Goal: Task Accomplishment & Management: Complete application form

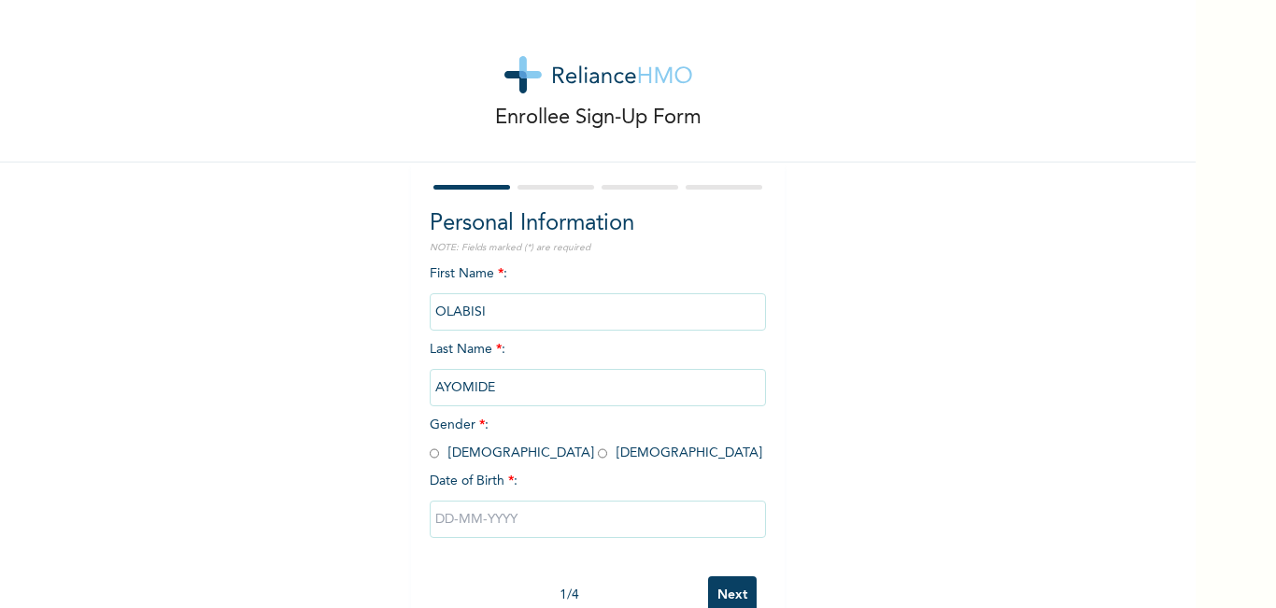
click at [430, 458] on input "radio" at bounding box center [434, 454] width 9 height 18
radio input "true"
click at [495, 524] on input "text" at bounding box center [598, 519] width 336 height 37
select select "7"
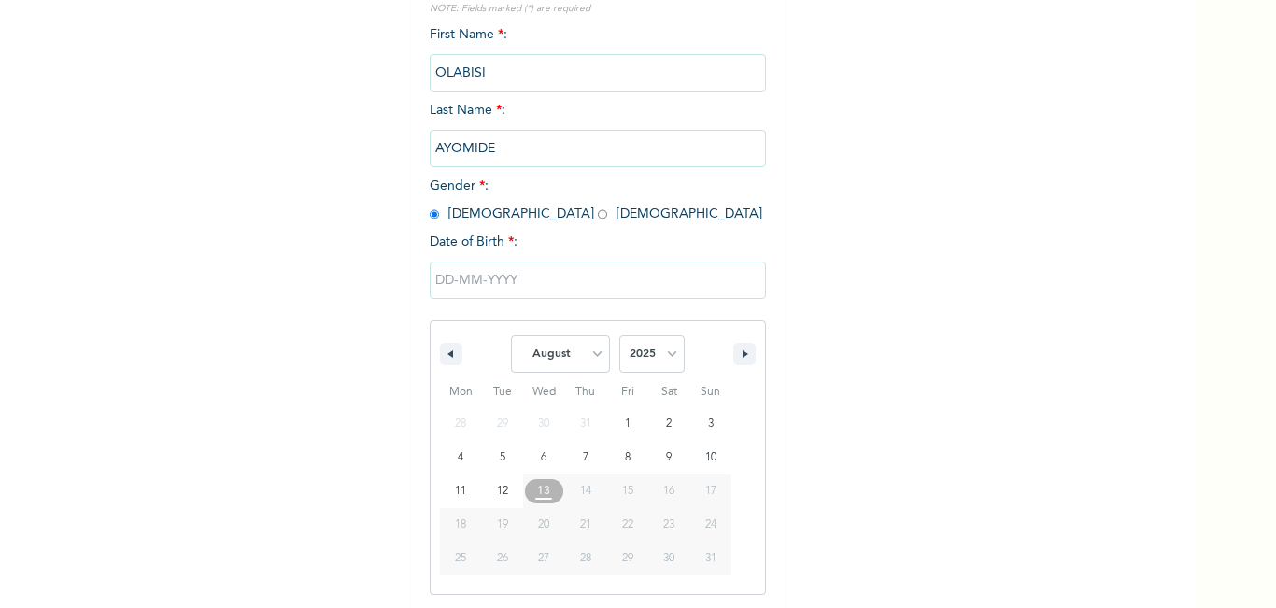
scroll to position [241, 0]
click at [663, 342] on select "2025 2024 2023 2022 2021 2020 2019 2018 2017 2016 2015 2014 2013 2012 2011 2010…" at bounding box center [651, 352] width 65 height 37
select select "2001"
click at [619, 334] on select "2025 2024 2023 2022 2021 2020 2019 2018 2017 2016 2015 2014 2013 2012 2011 2010…" at bounding box center [651, 352] width 65 height 37
click at [595, 348] on select "January February March April May June July August September October November De…" at bounding box center [560, 352] width 99 height 37
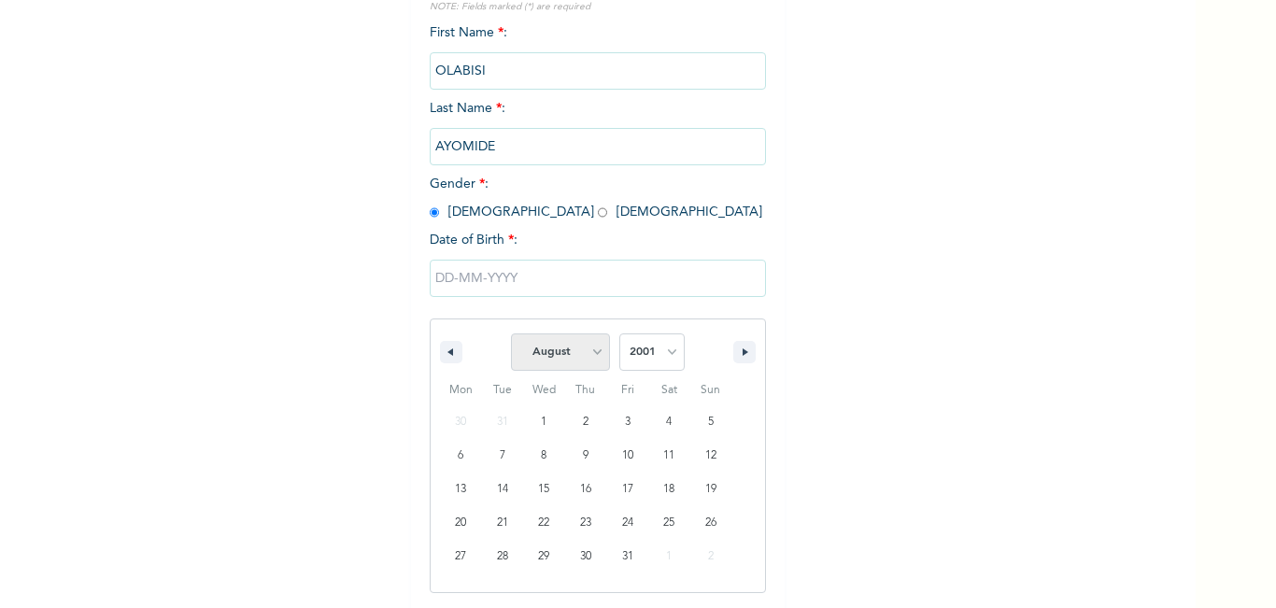
select select "5"
click at [511, 334] on select "January February March April May June July August September October November De…" at bounding box center [560, 352] width 99 height 37
type input "[DATE]"
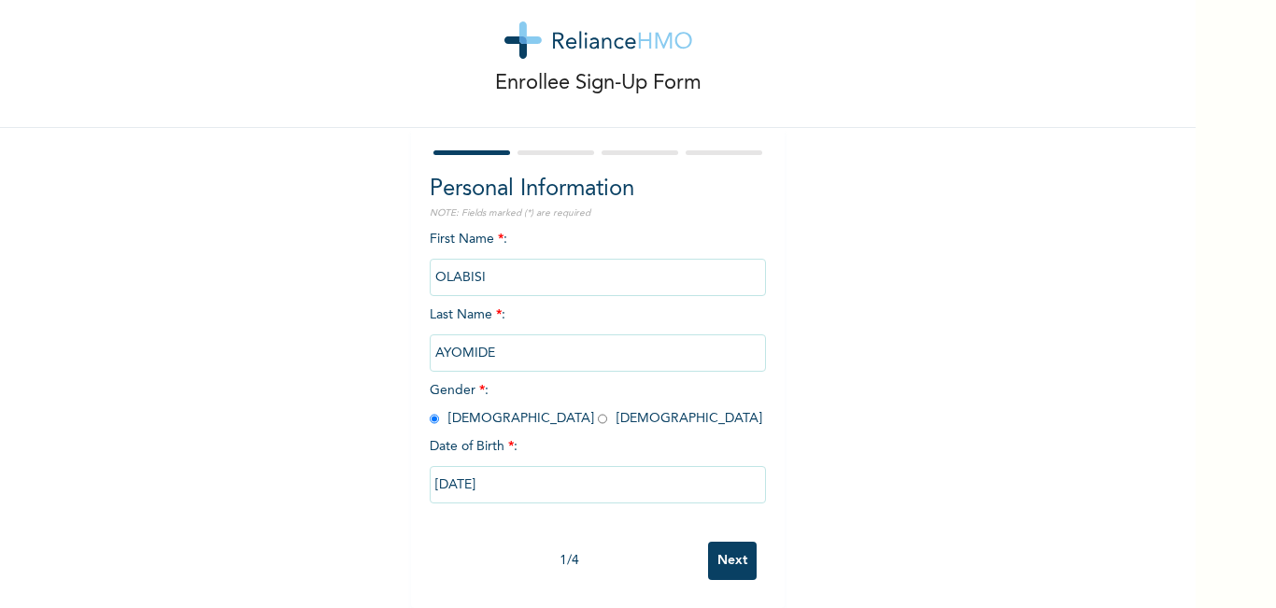
scroll to position [49, 0]
click at [715, 542] on input "Next" at bounding box center [732, 561] width 49 height 38
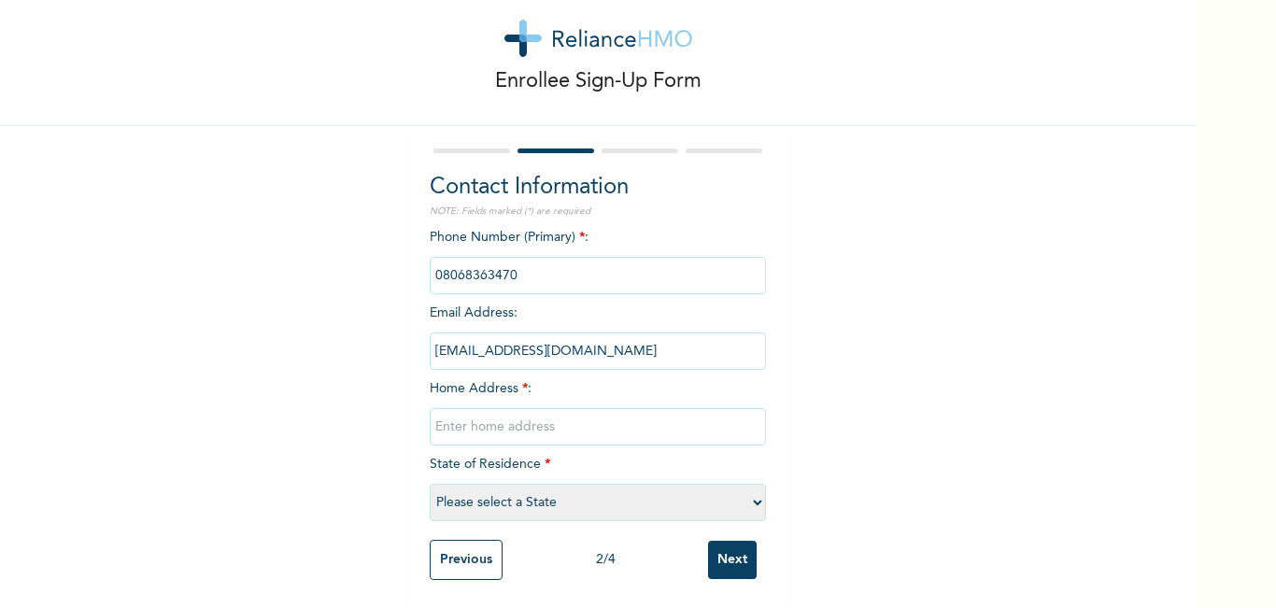
click at [553, 410] on input "text" at bounding box center [598, 426] width 336 height 37
type input "43, Bello Adekola"
click at [544, 484] on select "Please select a State [PERSON_NAME] (FCT) [PERSON_NAME] Ibom [GEOGRAPHIC_DATA] …" at bounding box center [598, 502] width 336 height 37
select select "25"
click at [430, 484] on select "Please select a State [PERSON_NAME] (FCT) [PERSON_NAME] Ibom [GEOGRAPHIC_DATA] …" at bounding box center [598, 502] width 336 height 37
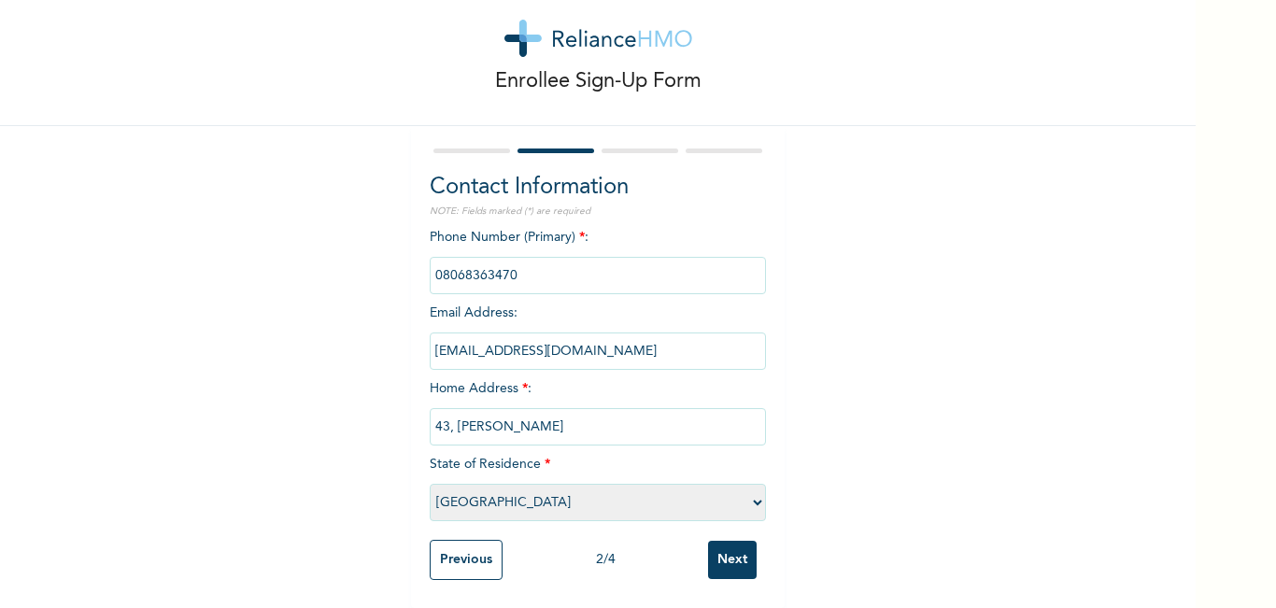
click at [729, 554] on input "Next" at bounding box center [732, 560] width 49 height 38
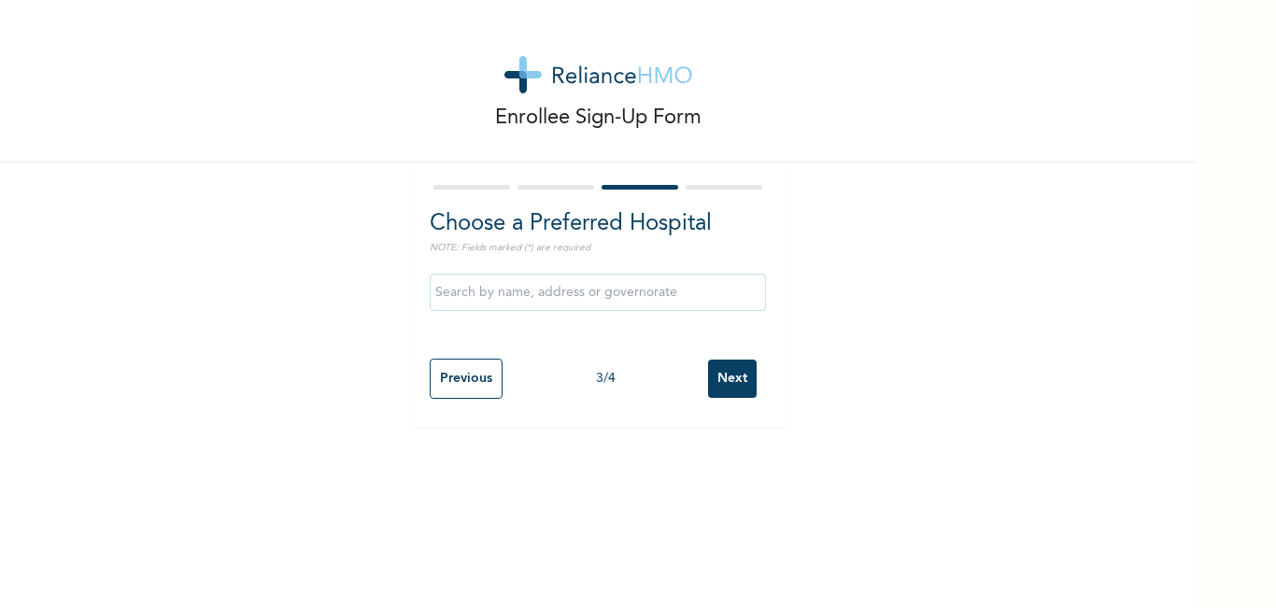
click at [643, 292] on input "text" at bounding box center [598, 292] width 336 height 37
type input "[GEOGRAPHIC_DATA]"
click at [724, 367] on input "Next" at bounding box center [732, 379] width 49 height 38
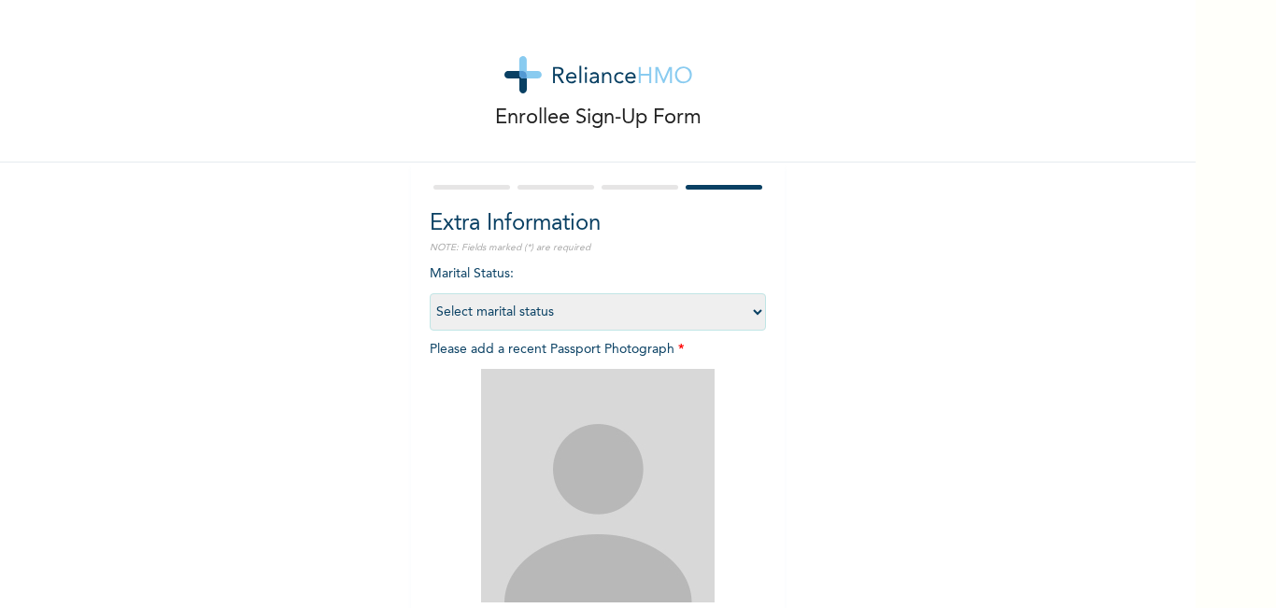
click at [708, 302] on select "Select marital status [DEMOGRAPHIC_DATA] Married [DEMOGRAPHIC_DATA] Widow/[DEMO…" at bounding box center [598, 311] width 336 height 37
select select "1"
click at [430, 293] on select "Select marital status [DEMOGRAPHIC_DATA] Married [DEMOGRAPHIC_DATA] Widow/[DEMO…" at bounding box center [598, 311] width 336 height 37
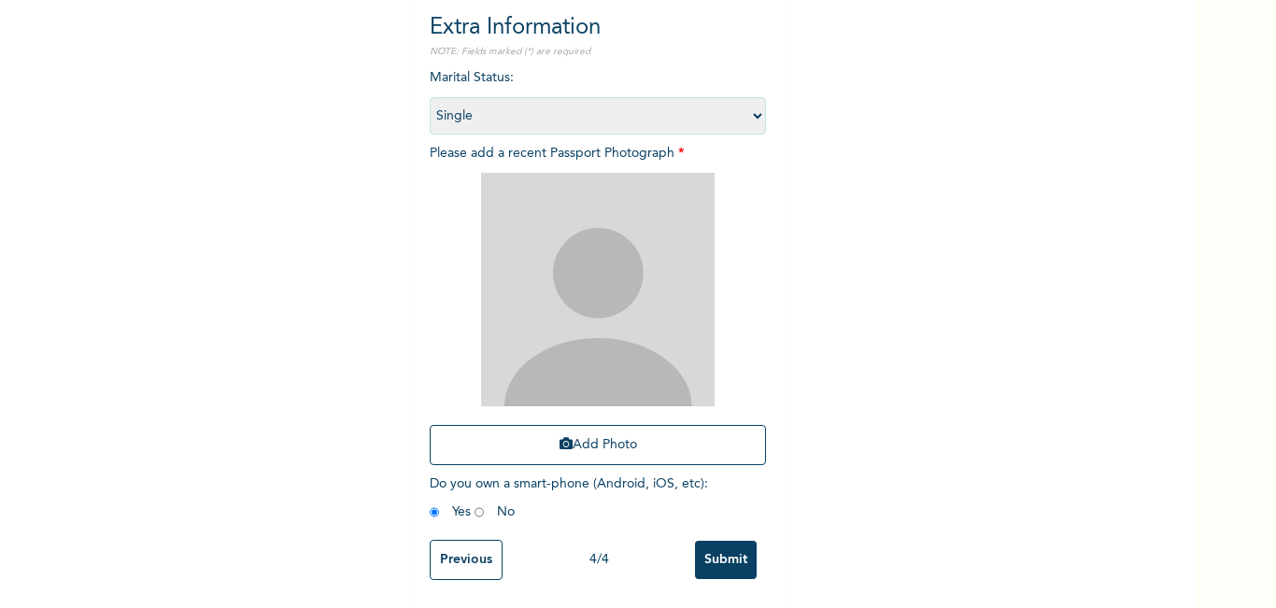
scroll to position [210, 0]
click at [731, 545] on input "Submit" at bounding box center [726, 560] width 62 height 38
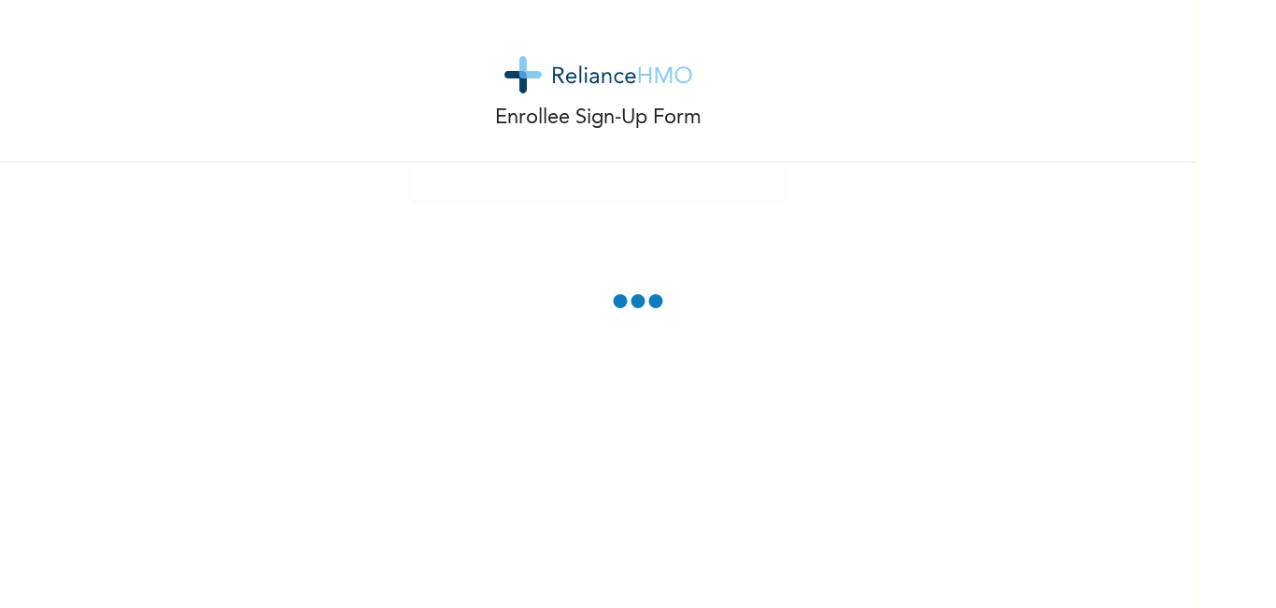
scroll to position [0, 0]
click at [903, 320] on div "Enrollee Sign-Up Form" at bounding box center [598, 304] width 1196 height 608
click at [942, 274] on div "Enrollee Sign-Up Form" at bounding box center [598, 304] width 1196 height 608
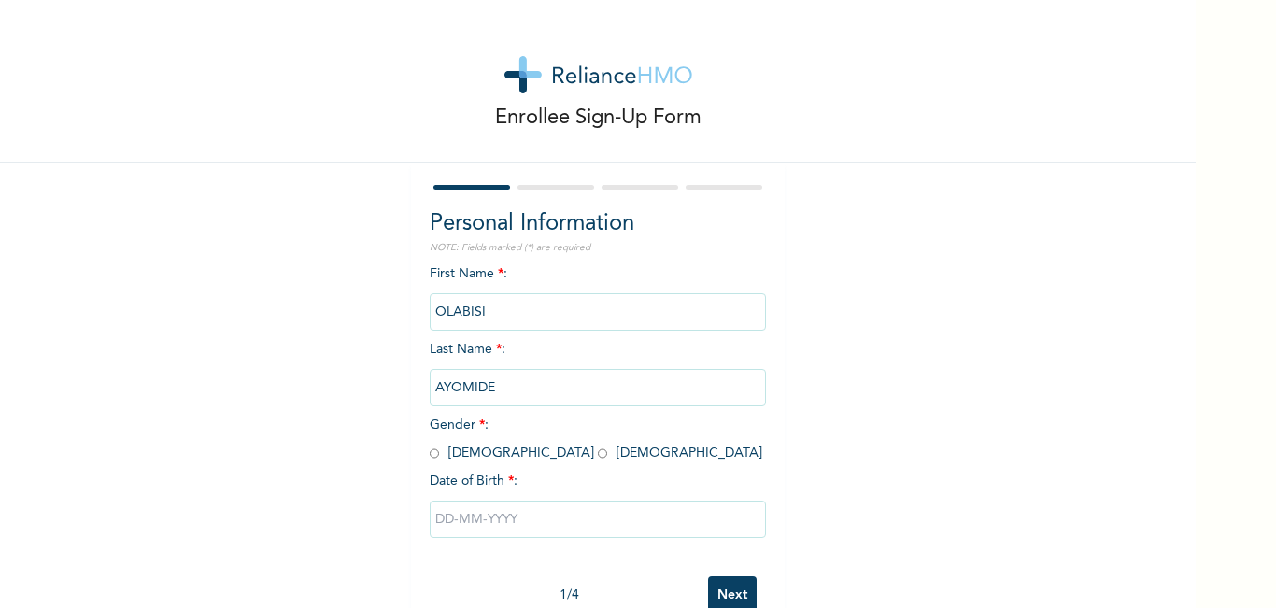
click at [430, 447] on input "radio" at bounding box center [434, 454] width 9 height 18
radio input "true"
click at [476, 528] on input "text" at bounding box center [598, 519] width 336 height 37
select select "7"
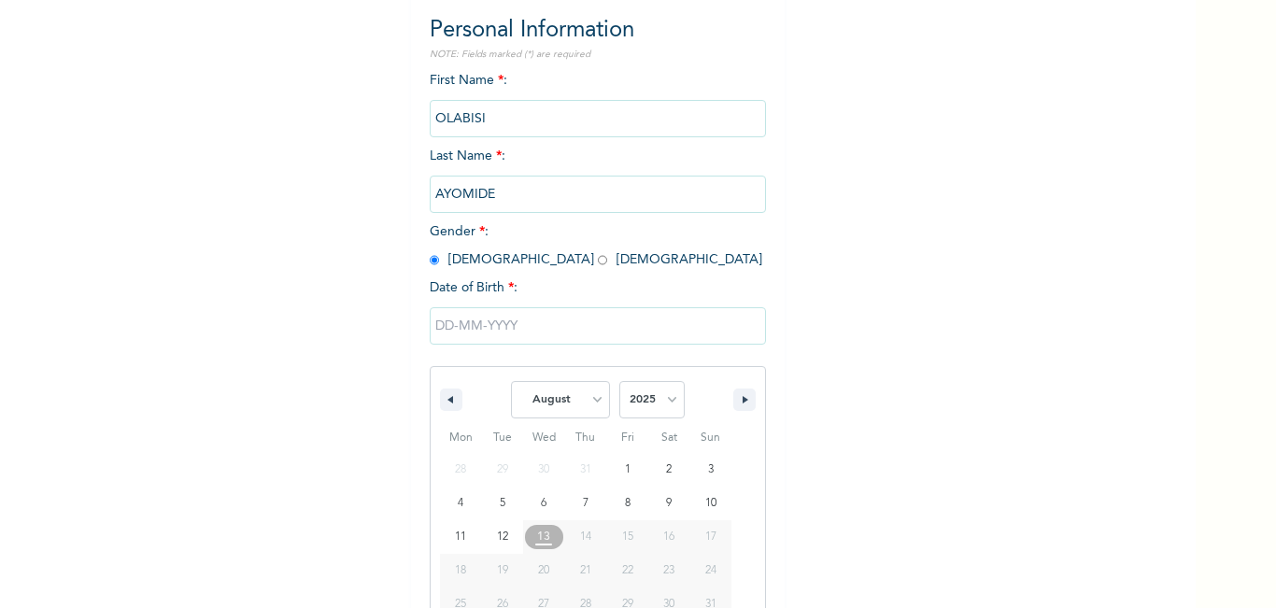
scroll to position [241, 0]
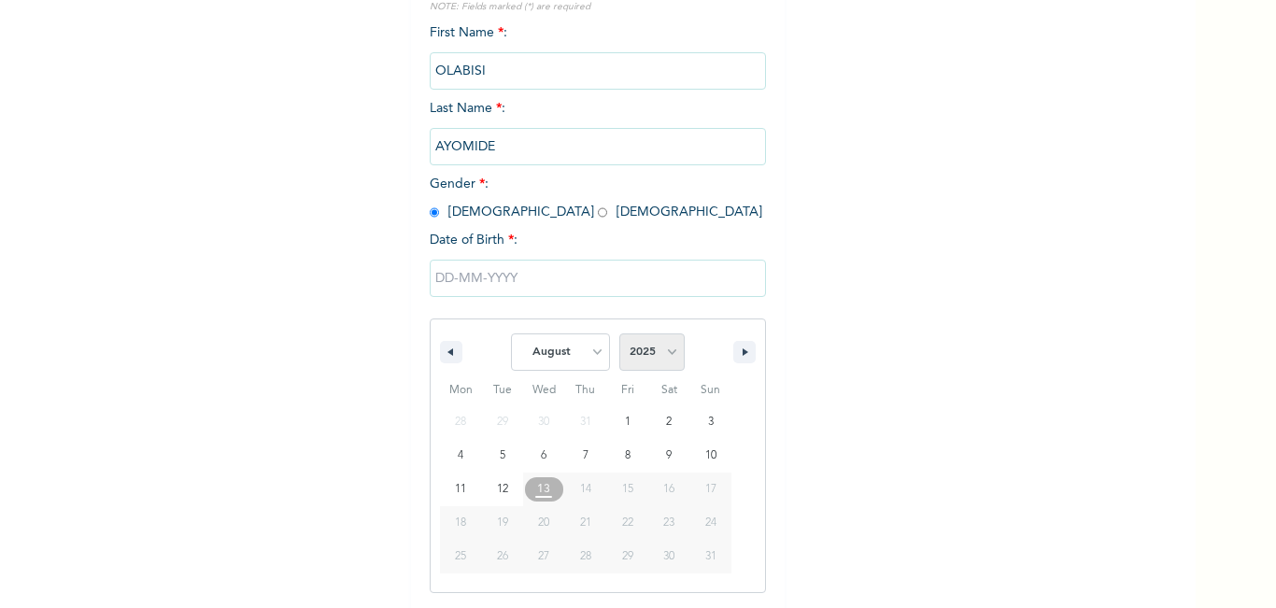
click at [637, 344] on select "2025 2024 2023 2022 2021 2020 2019 2018 2017 2016 2015 2014 2013 2012 2011 2010…" at bounding box center [651, 352] width 65 height 37
select select "2001"
click at [619, 334] on select "2025 2024 2023 2022 2021 2020 2019 2018 2017 2016 2015 2014 2013 2012 2011 2010…" at bounding box center [651, 352] width 65 height 37
click at [450, 356] on button "button" at bounding box center [451, 352] width 22 height 22
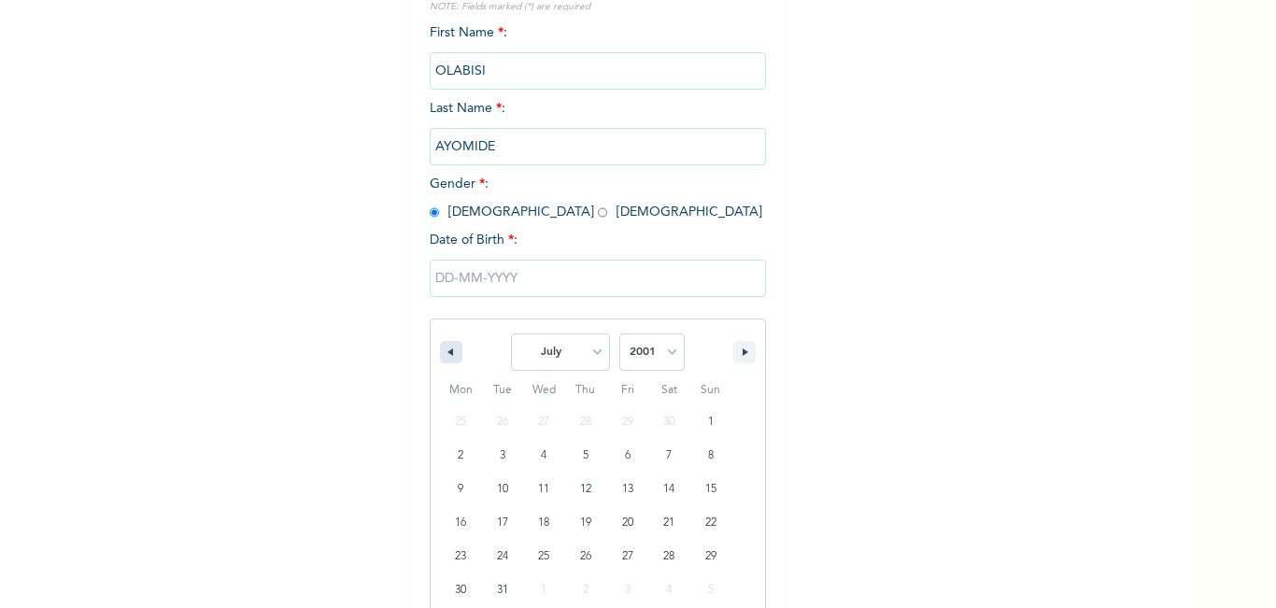
select select "5"
type input "[DATE]"
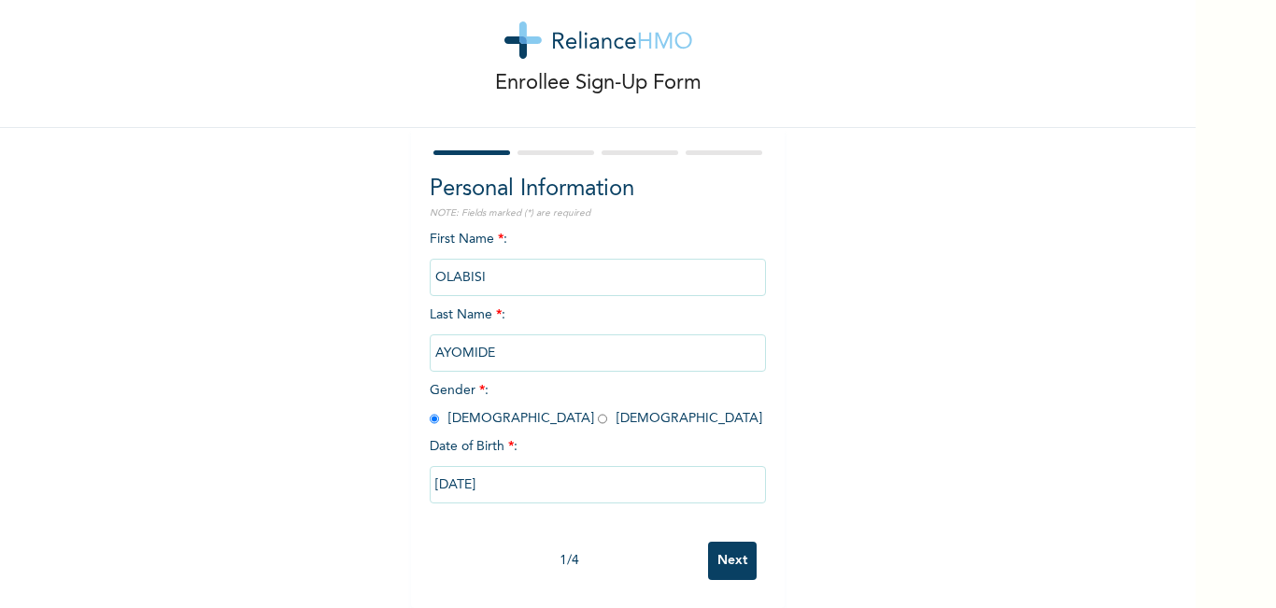
click at [714, 553] on input "Next" at bounding box center [732, 561] width 49 height 38
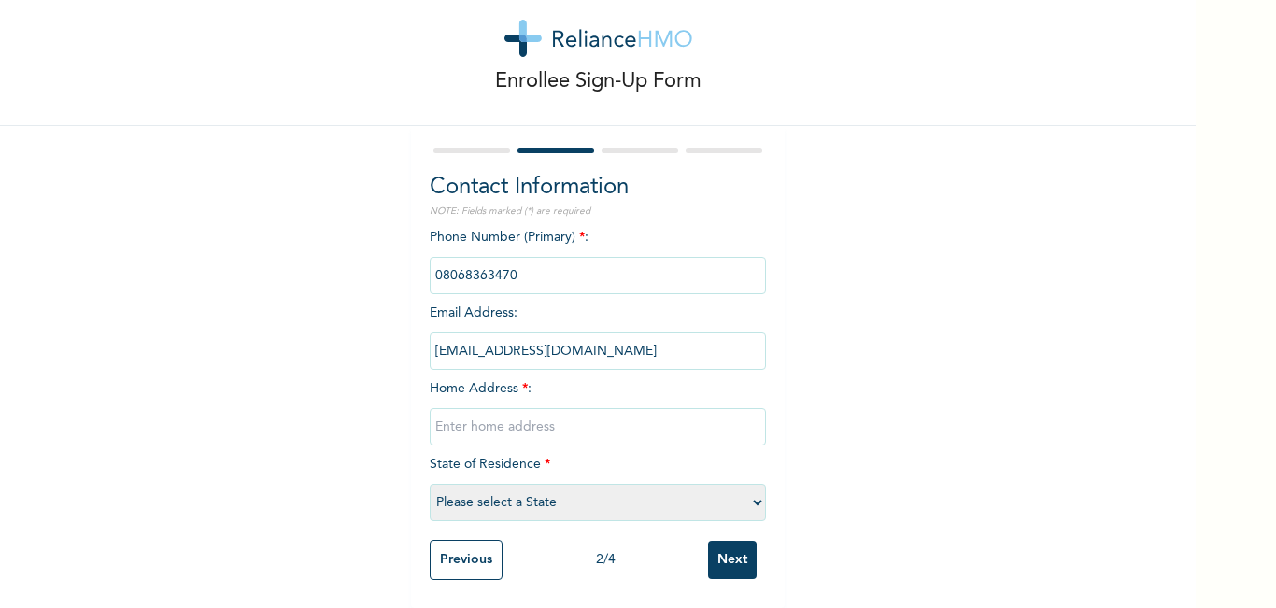
click at [558, 427] on input "text" at bounding box center [598, 426] width 336 height 37
type input "[STREET_ADDRESS][PERSON_NAME]"
click at [472, 493] on select "Please select a State [PERSON_NAME] (FCT) [PERSON_NAME] Ibom [GEOGRAPHIC_DATA] …" at bounding box center [598, 502] width 336 height 37
select select "25"
click at [430, 484] on select "Please select a State [PERSON_NAME] (FCT) [PERSON_NAME] Ibom [GEOGRAPHIC_DATA] …" at bounding box center [598, 502] width 336 height 37
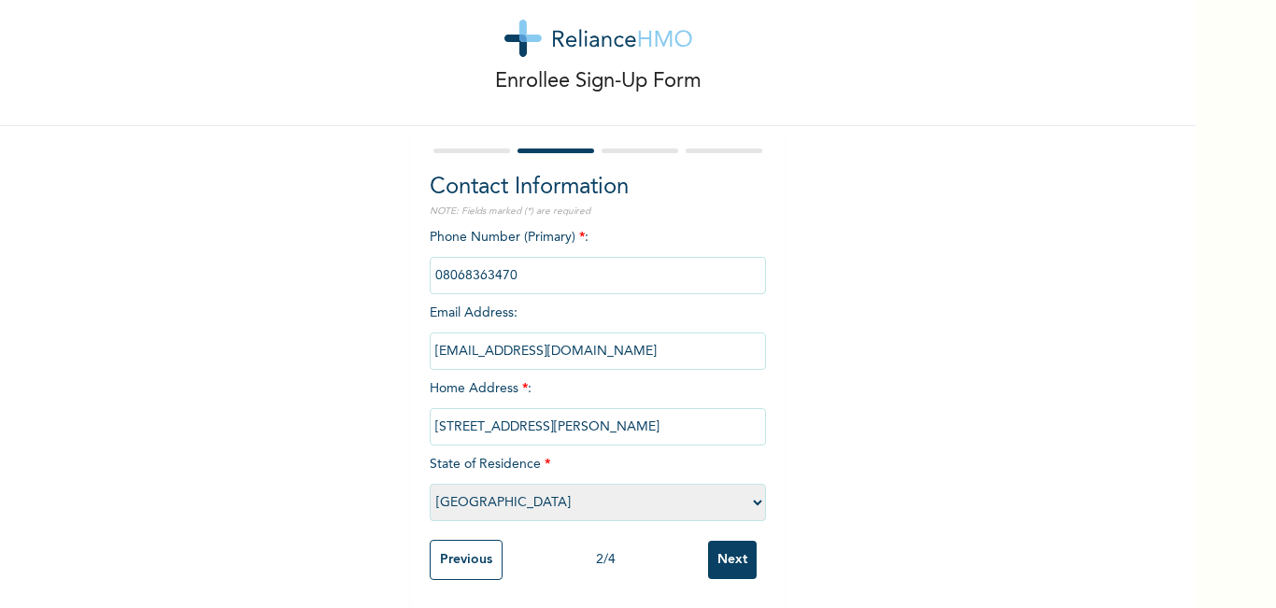
click at [709, 537] on div "Previous 2 / 4 Next" at bounding box center [598, 560] width 336 height 59
click at [717, 541] on input "Next" at bounding box center [732, 560] width 49 height 38
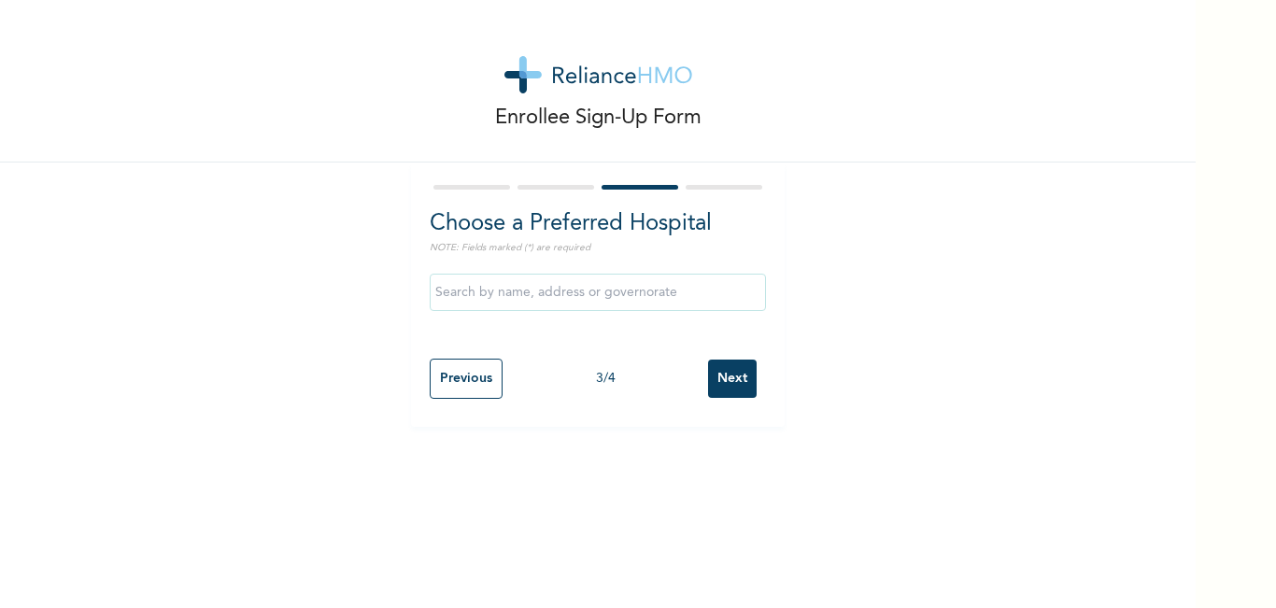
click at [477, 300] on input "text" at bounding box center [598, 292] width 336 height 37
type input "[GEOGRAPHIC_DATA]"
click at [723, 380] on input "Next" at bounding box center [732, 379] width 49 height 38
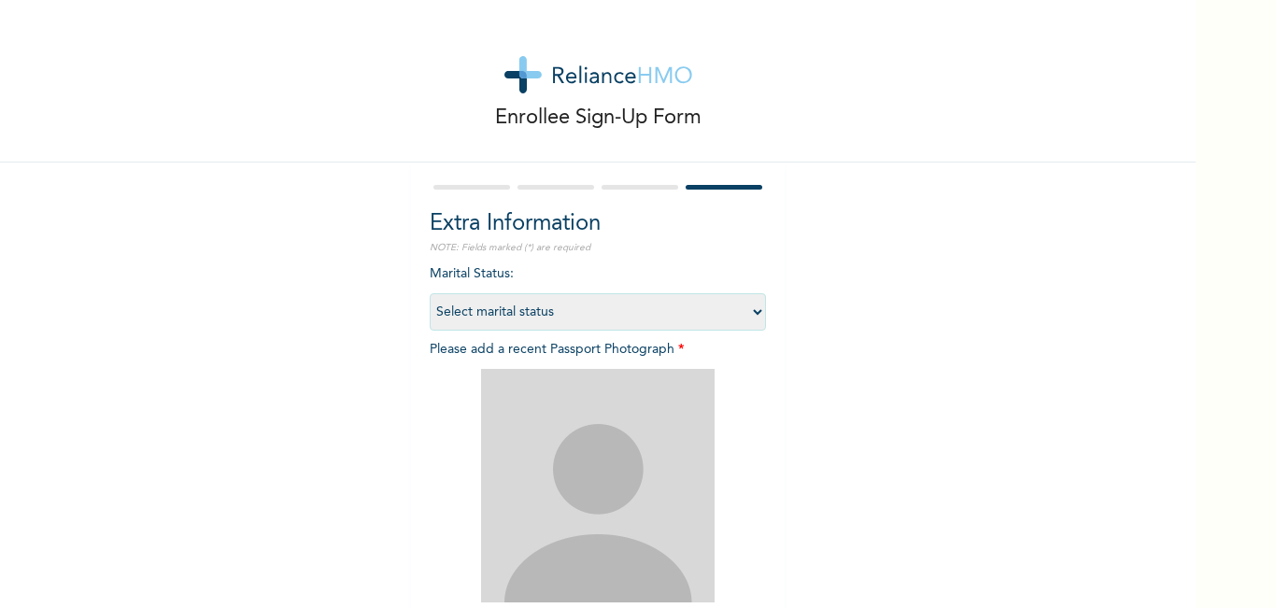
click at [606, 313] on select "Select marital status [DEMOGRAPHIC_DATA] Married [DEMOGRAPHIC_DATA] Widow/[DEMO…" at bounding box center [598, 311] width 336 height 37
select select "1"
click at [430, 293] on select "Select marital status [DEMOGRAPHIC_DATA] Married [DEMOGRAPHIC_DATA] Widow/[DEMO…" at bounding box center [598, 311] width 336 height 37
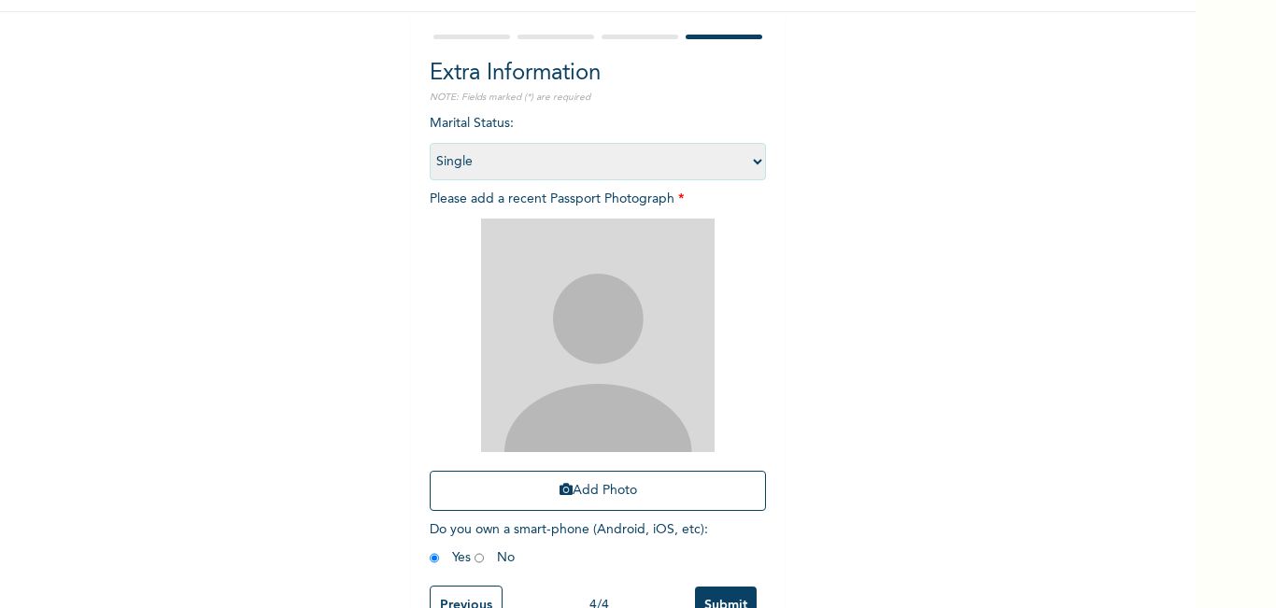
scroll to position [210, 0]
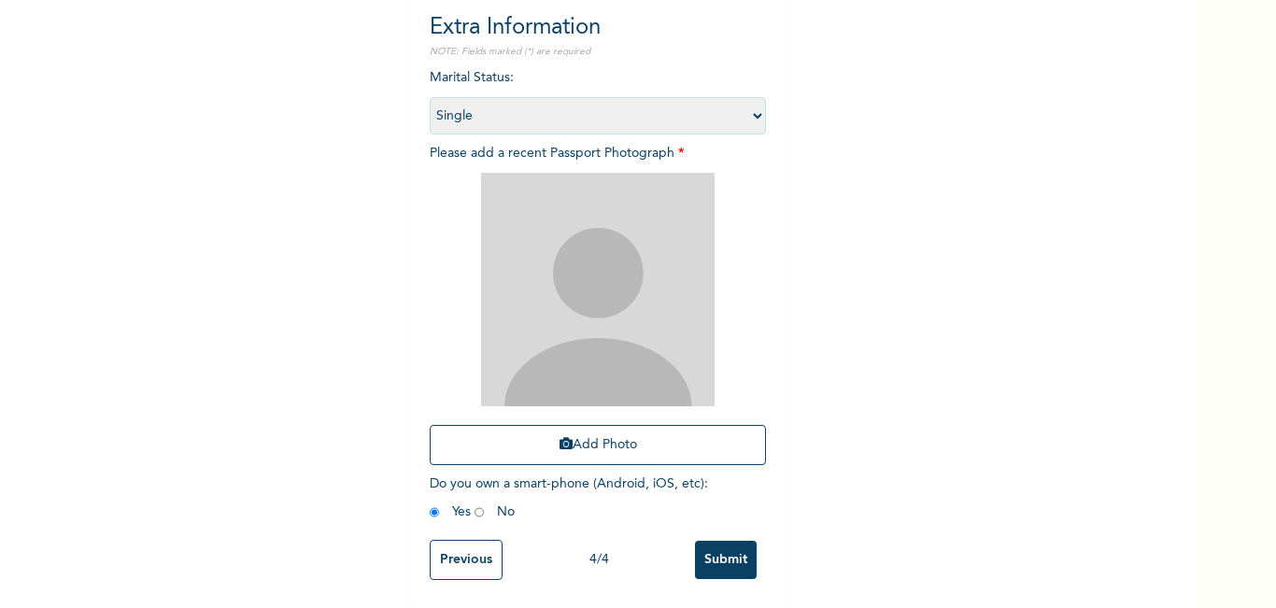
click at [591, 345] on img at bounding box center [598, 290] width 234 height 234
click at [586, 436] on button "Add Photo" at bounding box center [598, 445] width 336 height 40
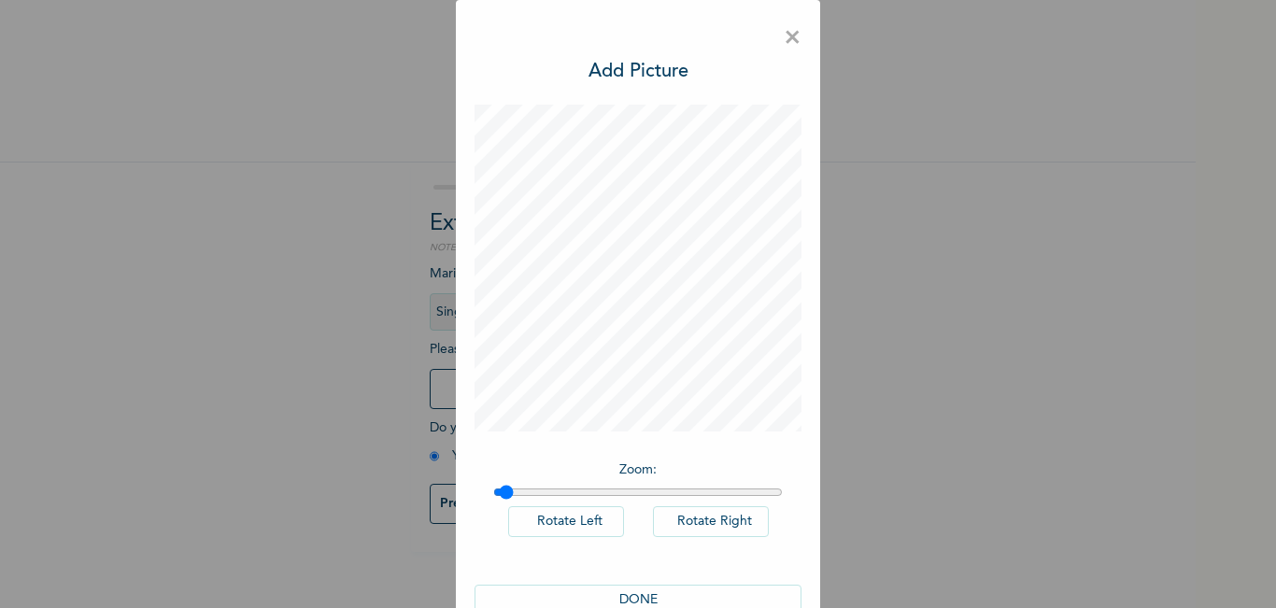
type input "1"
drag, startPoint x: 490, startPoint y: 490, endPoint x: 476, endPoint y: 484, distance: 15.1
click at [493, 485] on input "range" at bounding box center [638, 492] width 290 height 15
click at [626, 592] on button "DONE" at bounding box center [638, 600] width 327 height 31
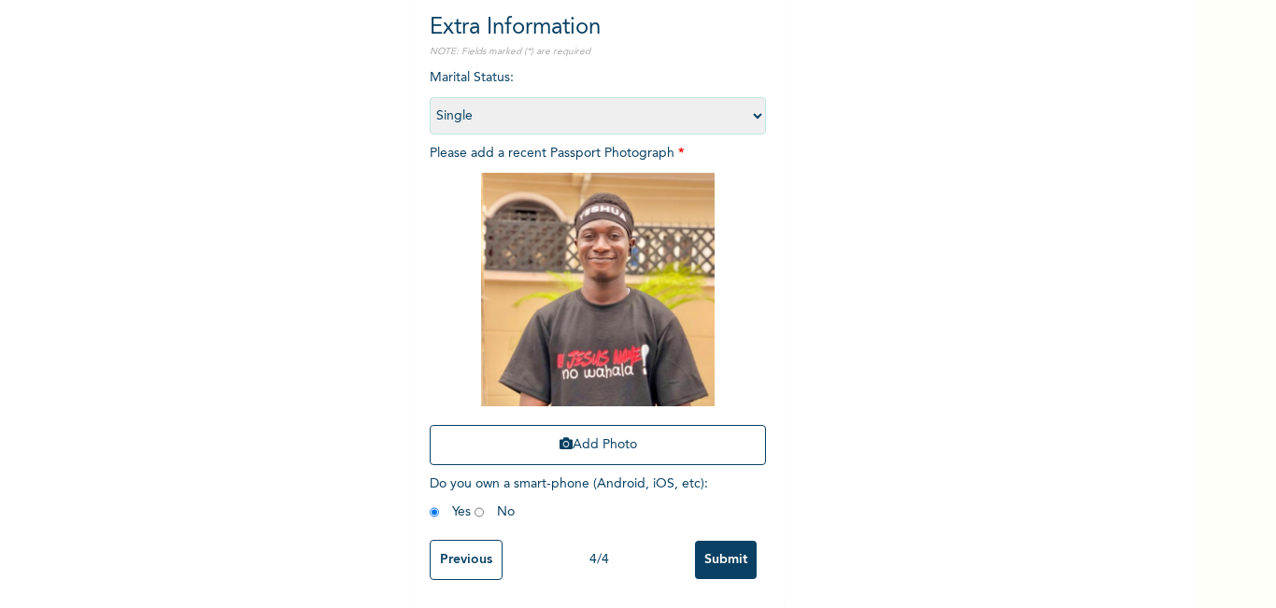
scroll to position [210, 0]
click at [721, 552] on input "Submit" at bounding box center [726, 560] width 62 height 38
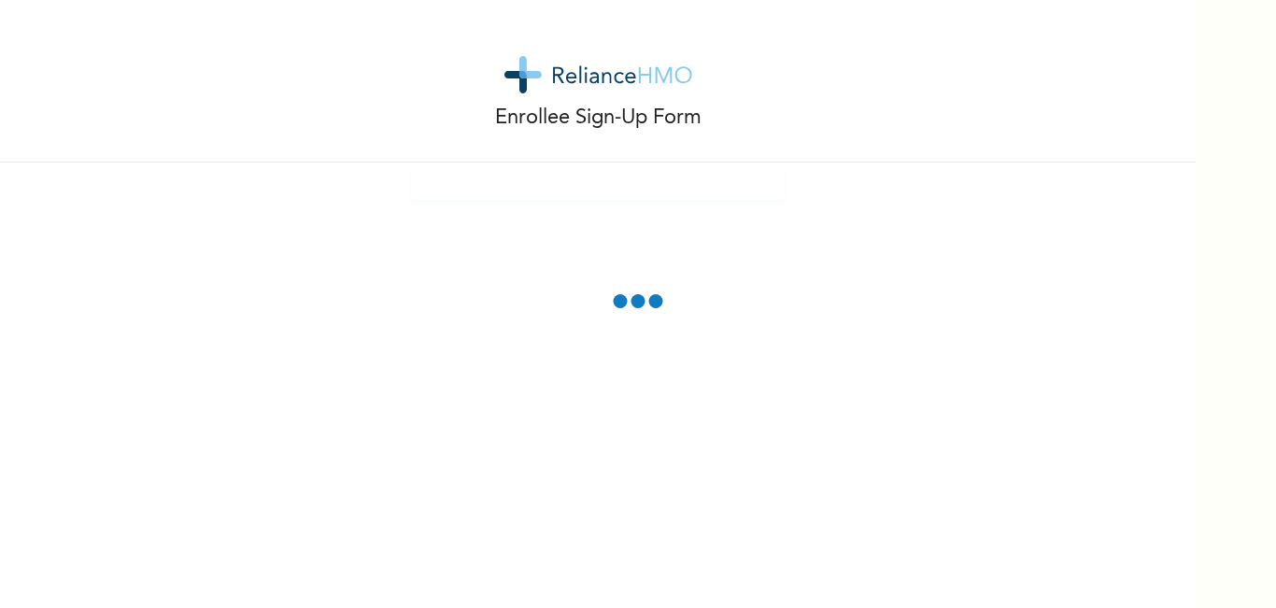
scroll to position [0, 0]
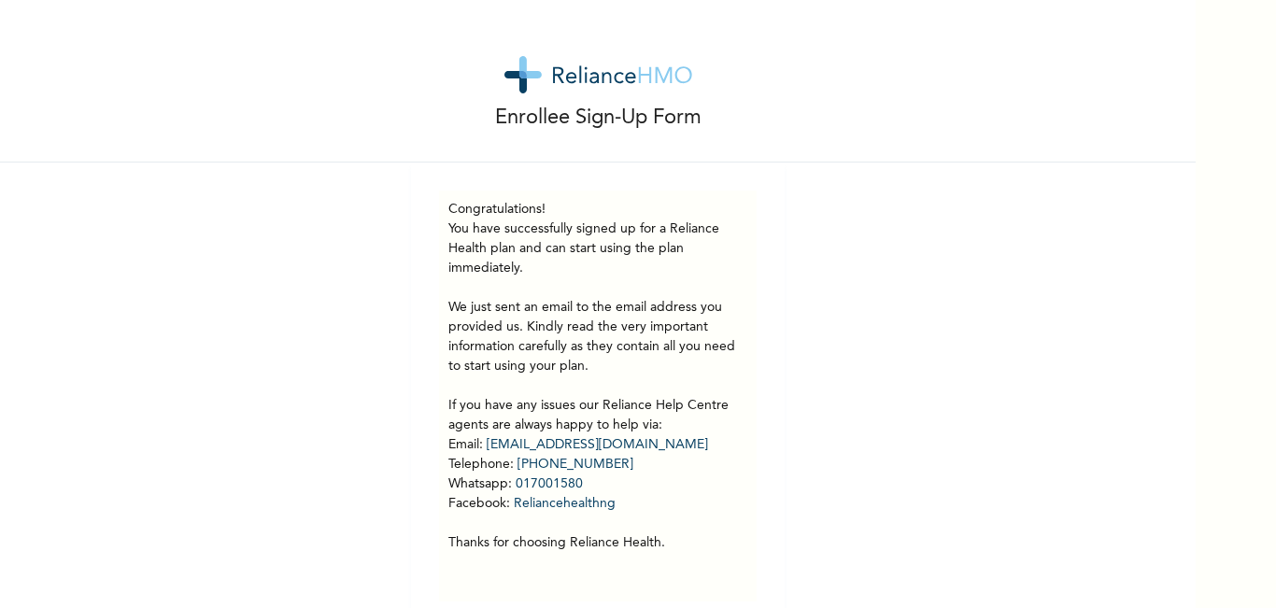
click at [824, 283] on div "Enrollee Sign-Up Form Congratulations! You have successfully signed up for a Re…" at bounding box center [598, 315] width 1196 height 630
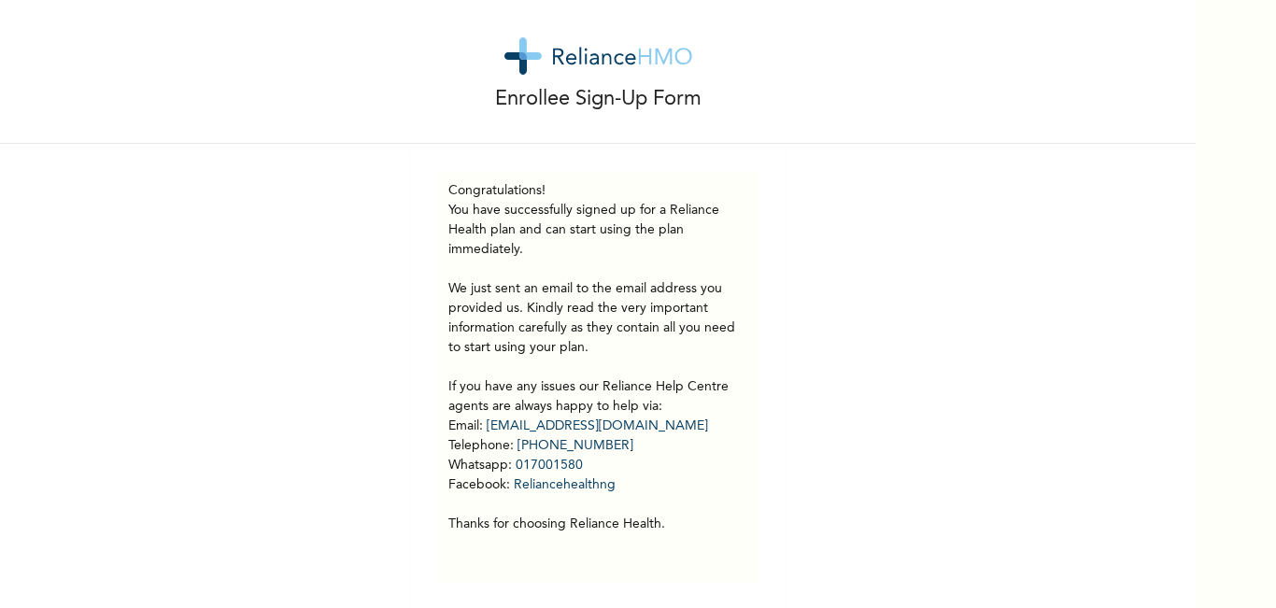
scroll to position [35, 0]
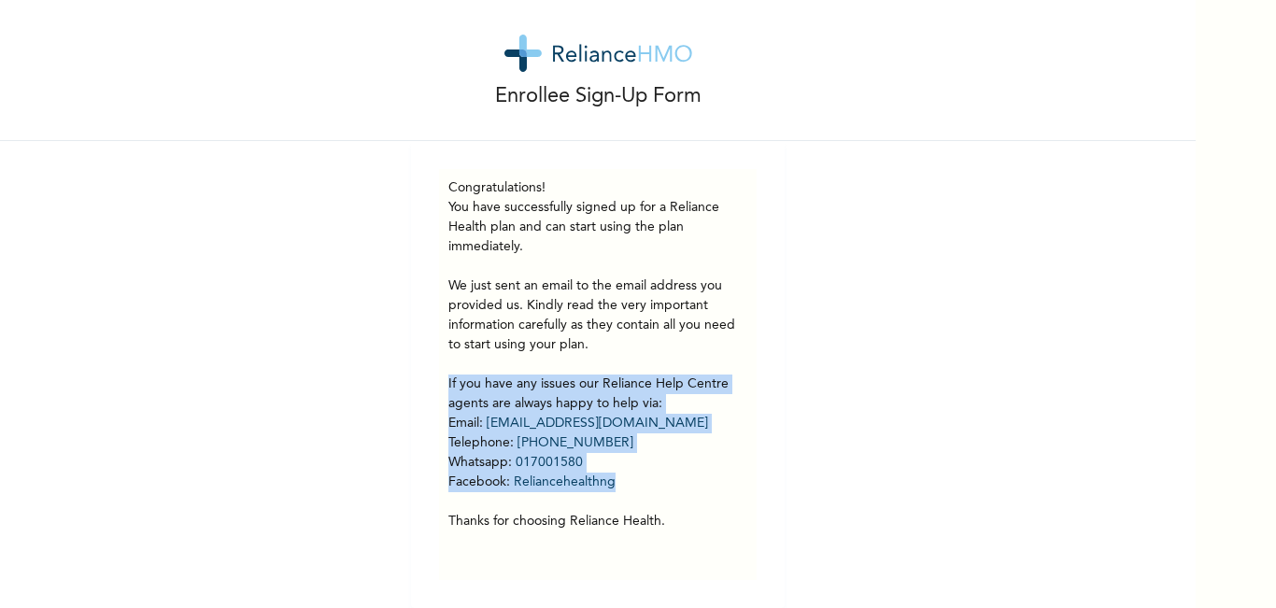
drag, startPoint x: 443, startPoint y: 369, endPoint x: 629, endPoint y: 466, distance: 209.8
click at [629, 466] on p "You have successfully signed up for a Reliance Health plan and can start using …" at bounding box center [597, 365] width 299 height 334
copy p "If you have any issues our Reliance Help Centre agents are always happy to help…"
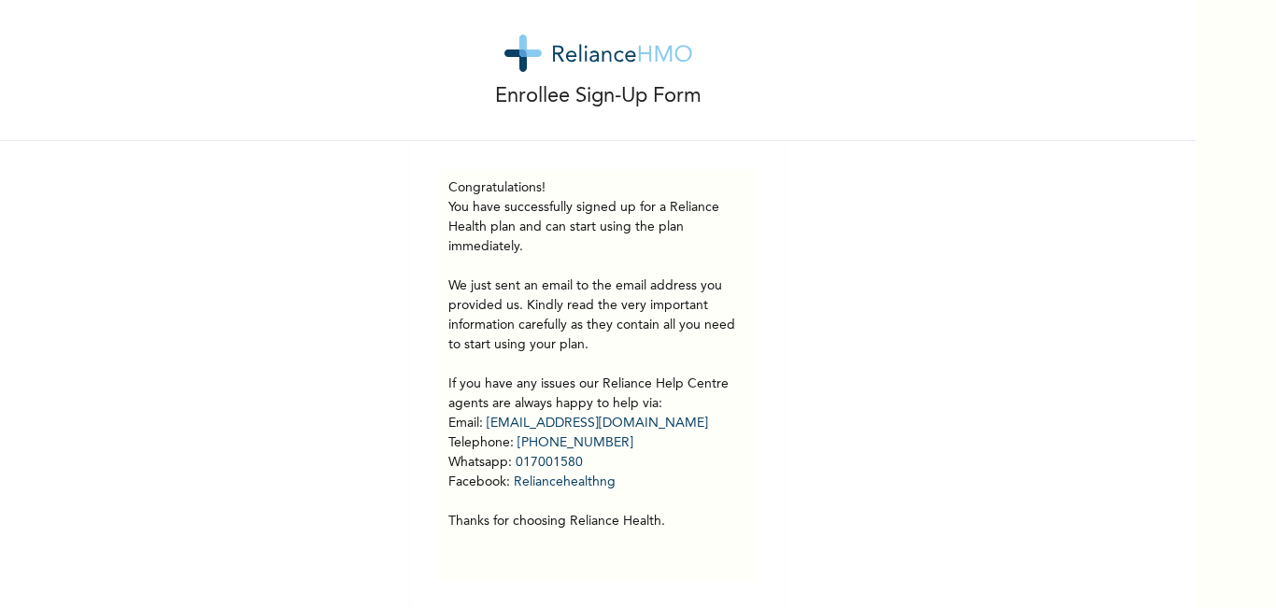
drag, startPoint x: 859, startPoint y: 308, endPoint x: 862, endPoint y: 299, distance: 10.1
click at [861, 305] on div "Enrollee Sign-Up Form Congratulations! You have successfully signed up for a Re…" at bounding box center [598, 294] width 1196 height 630
